Goal: Task Accomplishment & Management: Manage account settings

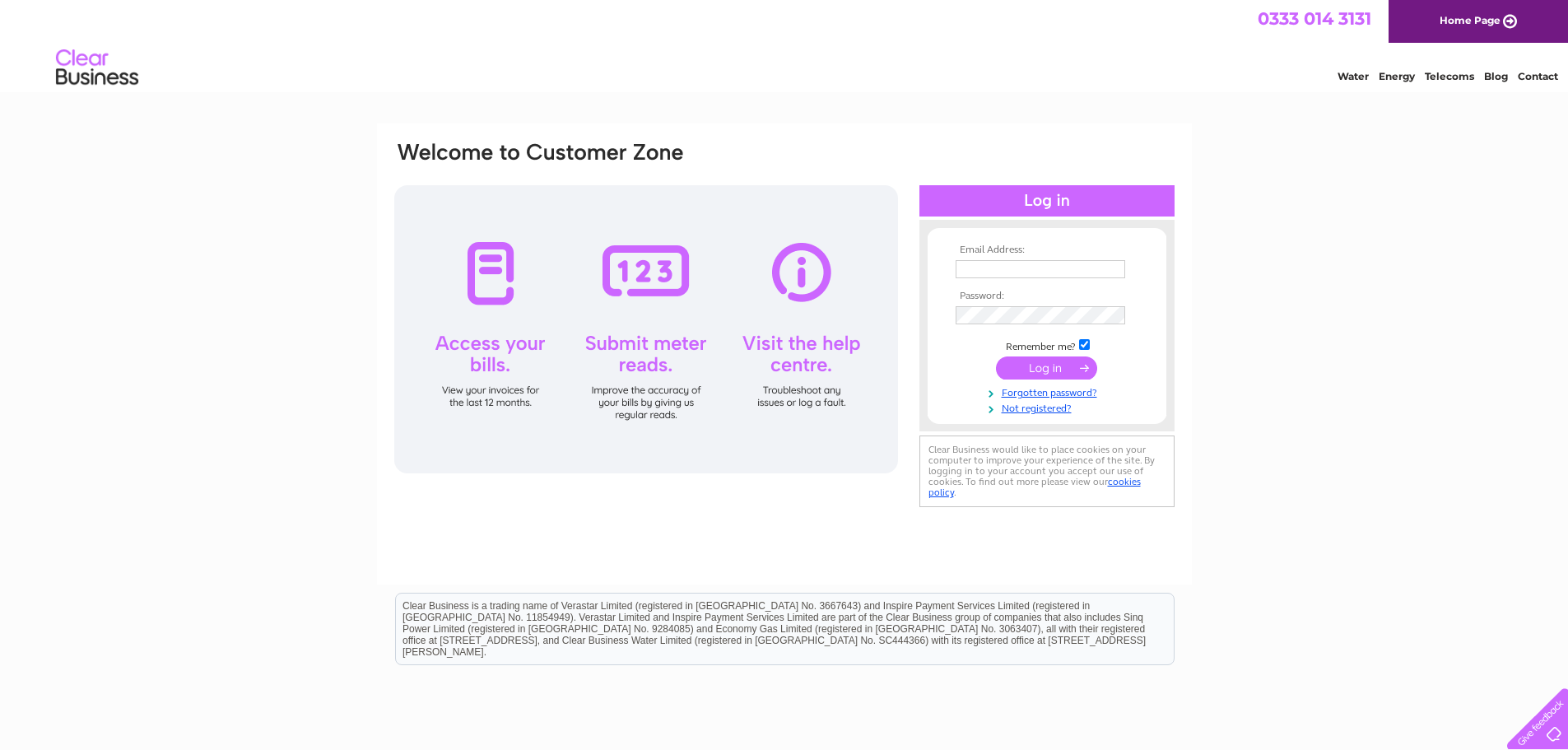
type input "[EMAIL_ADDRESS][DOMAIN_NAME]"
click at [1035, 358] on input "submit" at bounding box center [1046, 368] width 101 height 23
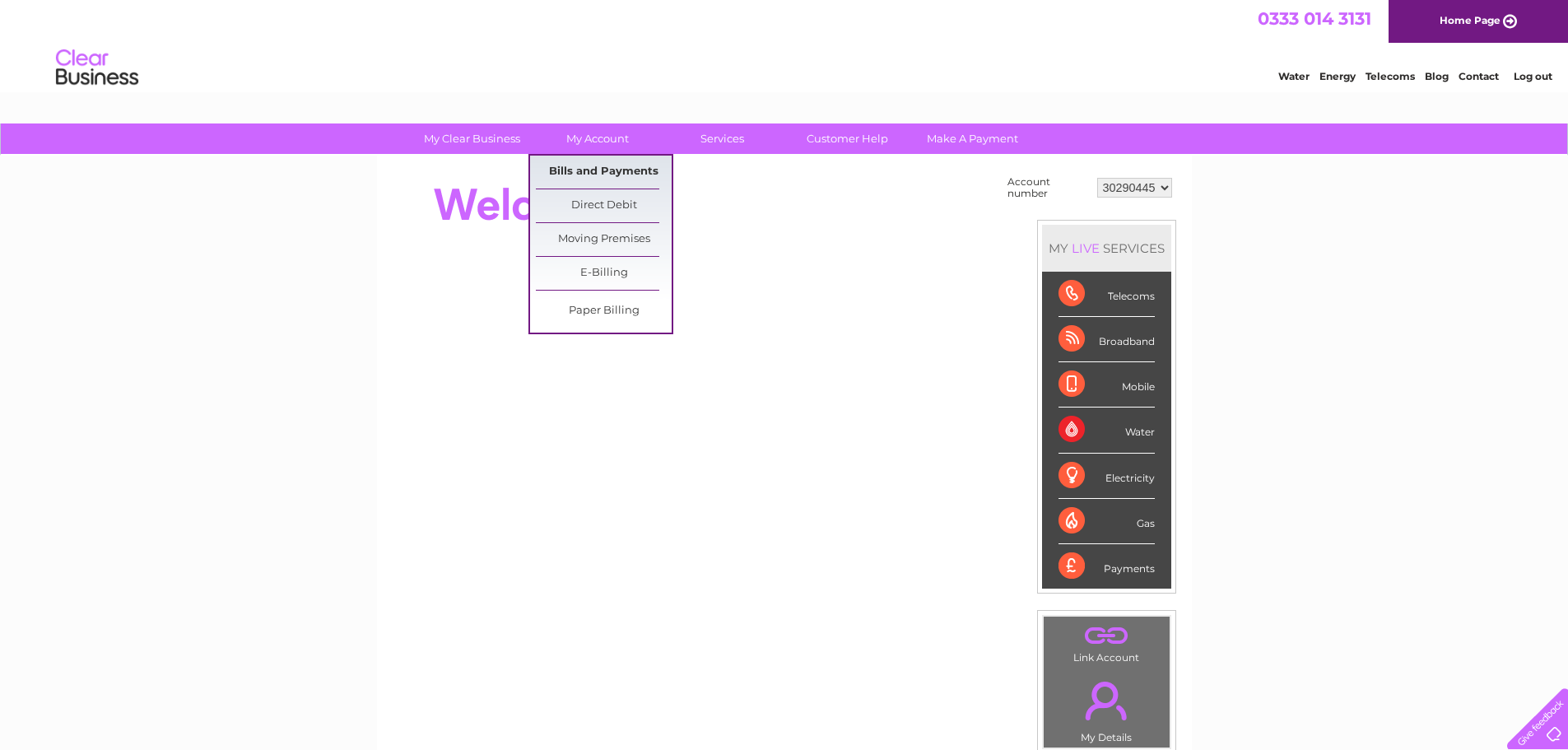
click at [582, 164] on link "Bills and Payments" at bounding box center [603, 172] width 136 height 33
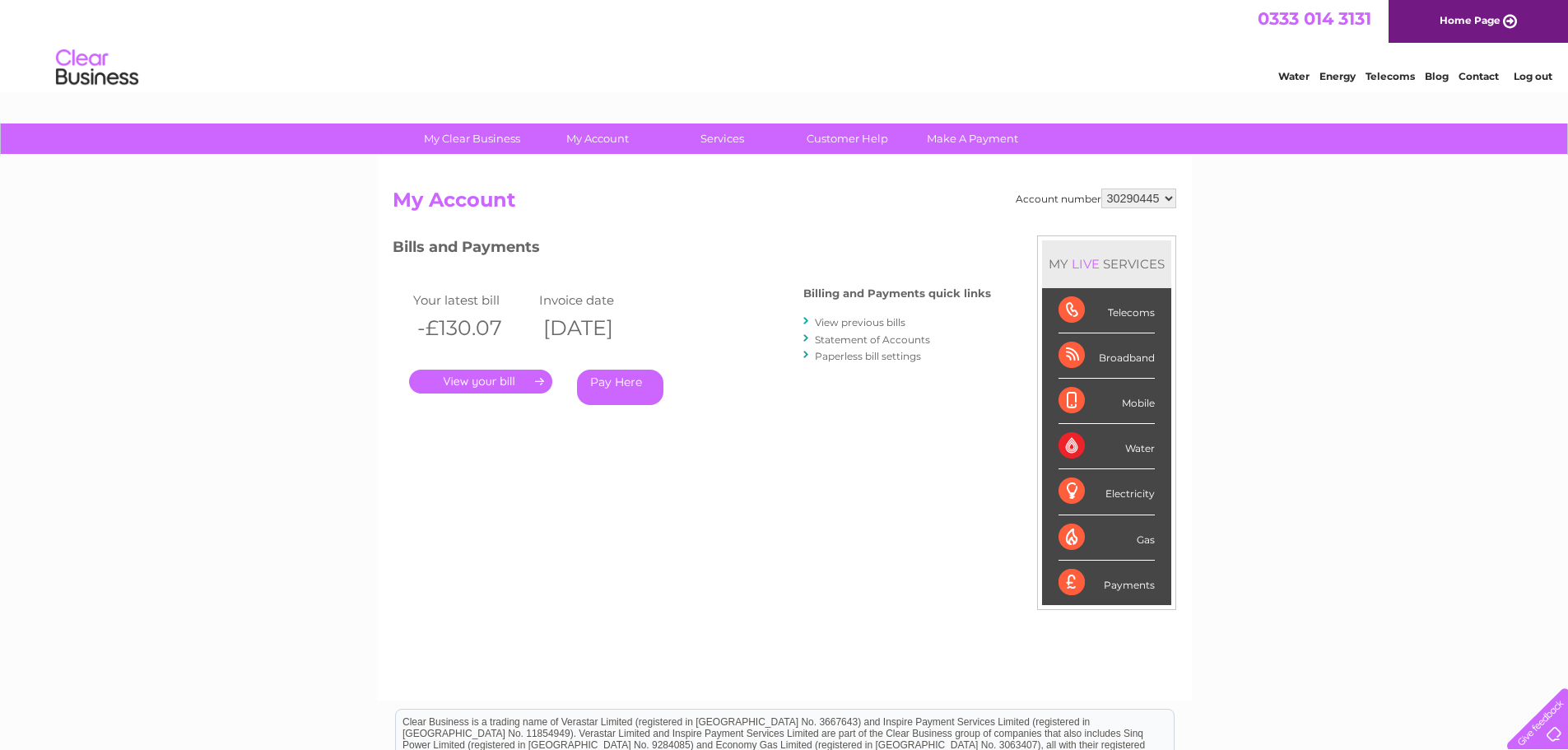
click at [876, 337] on link "Statement of Accounts" at bounding box center [872, 339] width 115 height 12
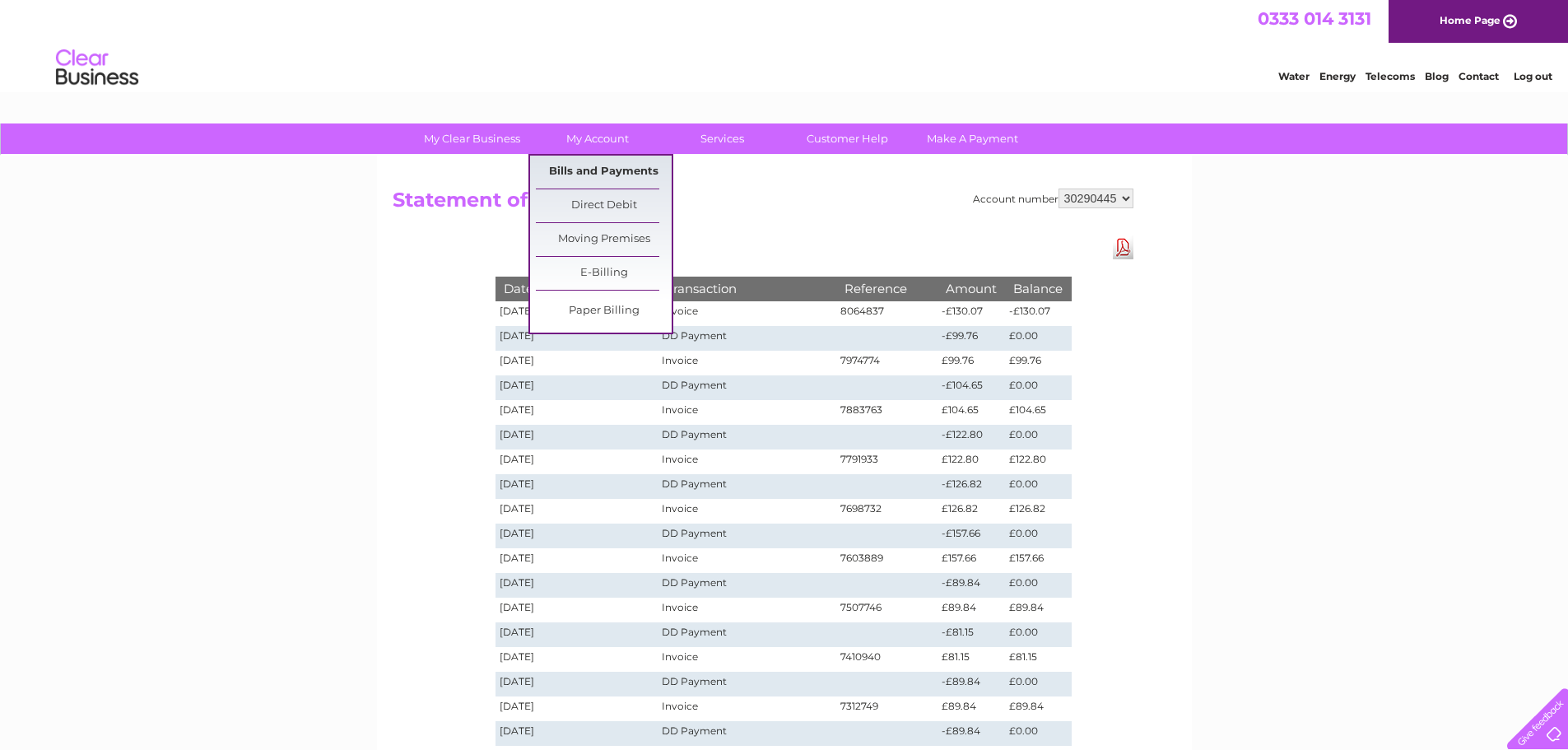
click at [611, 168] on link "Bills and Payments" at bounding box center [603, 172] width 136 height 33
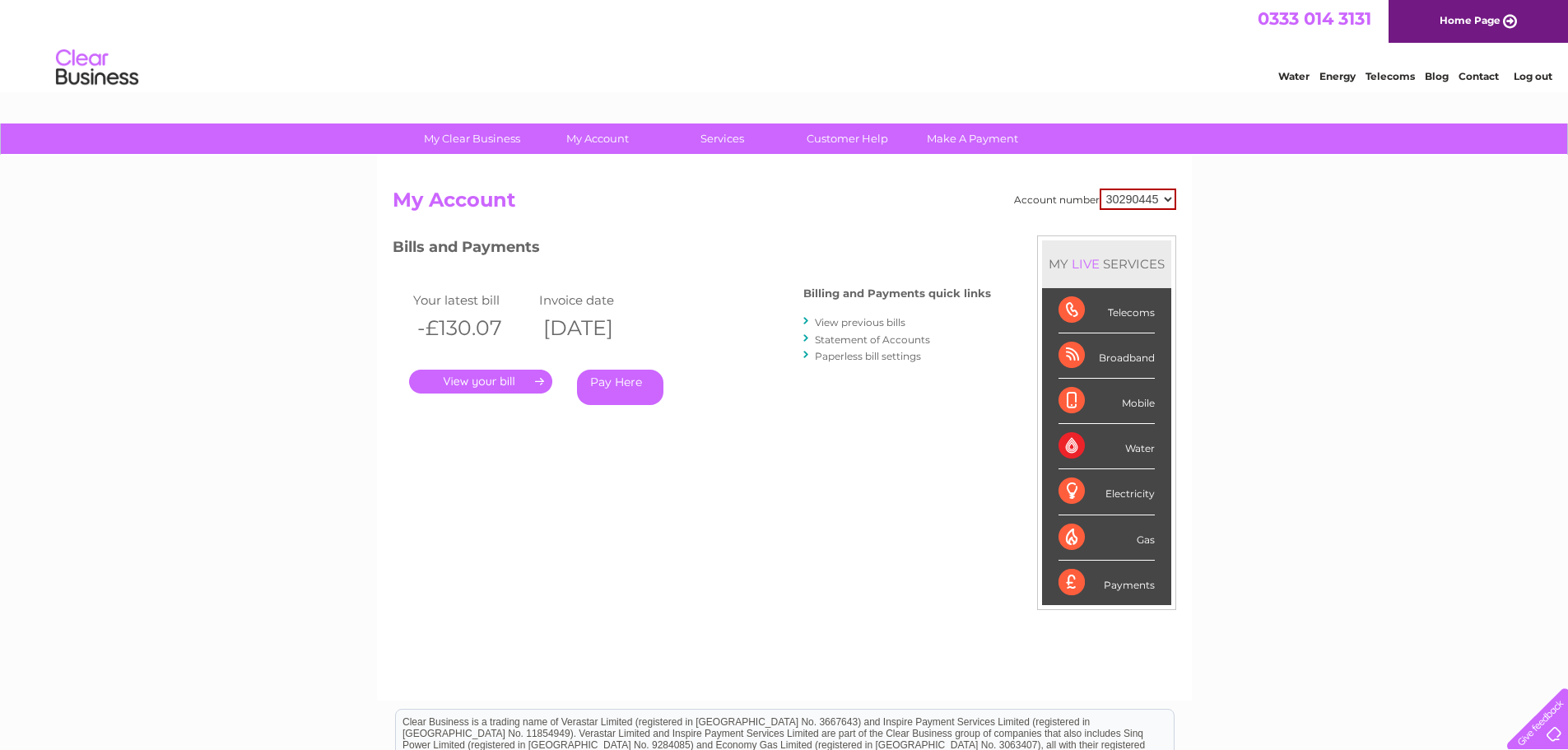
click at [503, 378] on link "." at bounding box center [481, 381] width 143 height 24
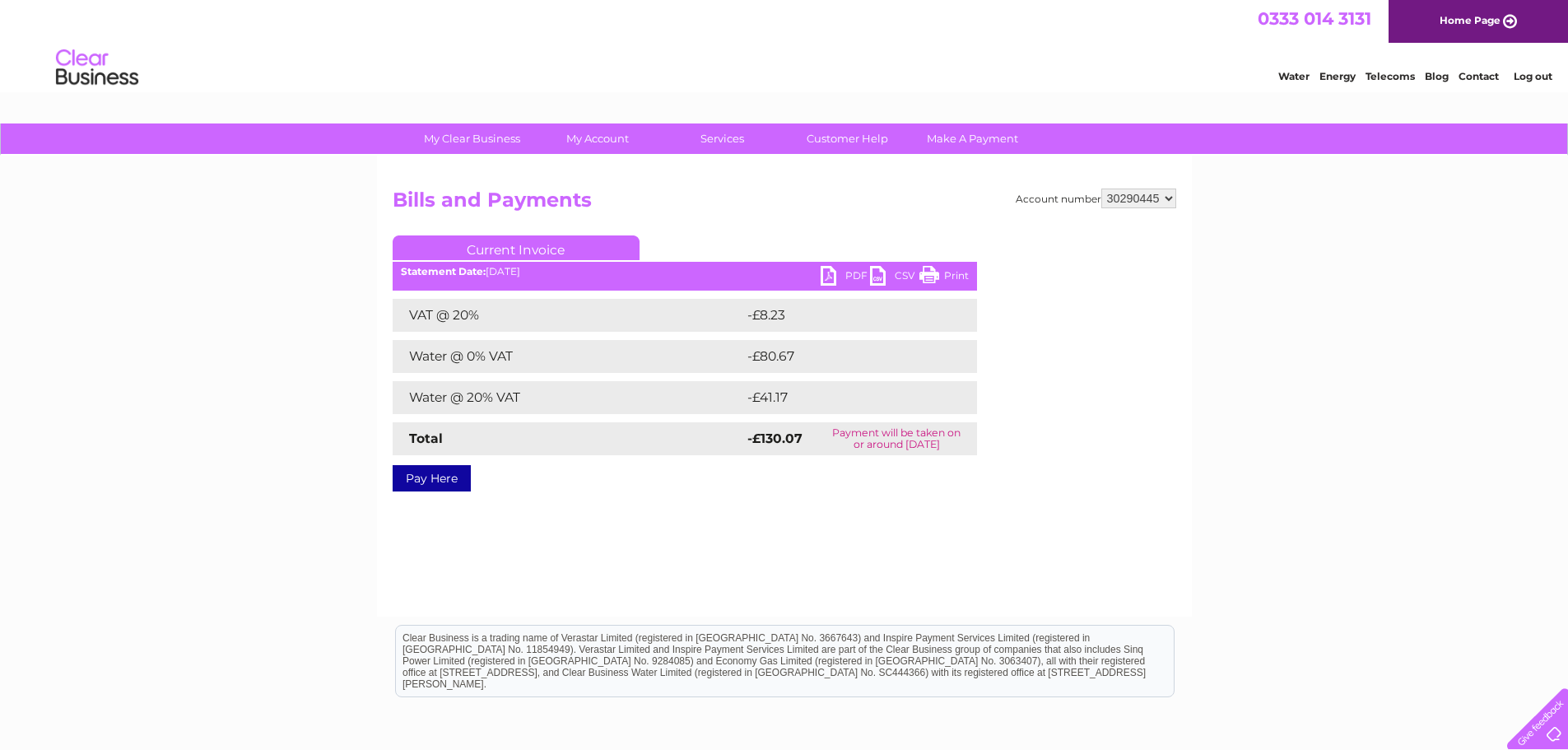
click at [836, 277] on link "PDF" at bounding box center [846, 278] width 50 height 24
